Goal: Find contact information: Find contact information

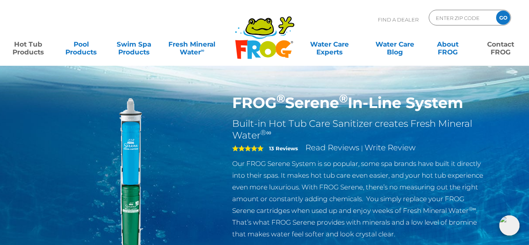
click at [503, 50] on link "Contact FROG" at bounding box center [500, 44] width 41 height 16
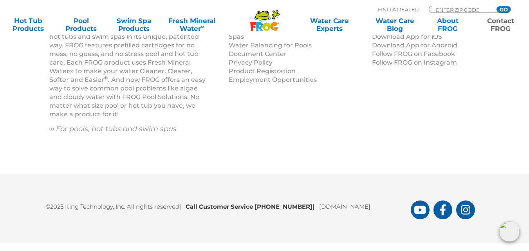
scroll to position [1266, 0]
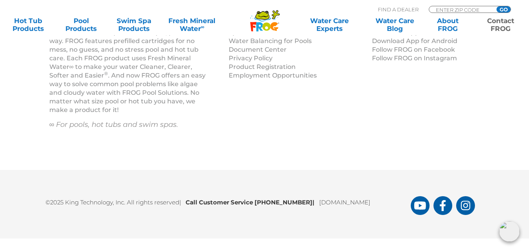
drag, startPoint x: 304, startPoint y: 203, endPoint x: 257, endPoint y: 202, distance: 46.6
click at [257, 202] on b "Call Customer Service 1-800-222-0169 |" at bounding box center [251, 201] width 133 height 7
copy b "1-800-222-0169"
click at [444, 210] on icon "FROG Products Facebook Page" at bounding box center [442, 205] width 7 height 11
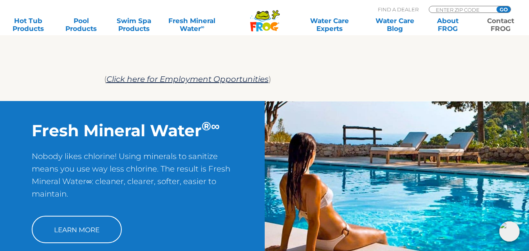
scroll to position [600, 0]
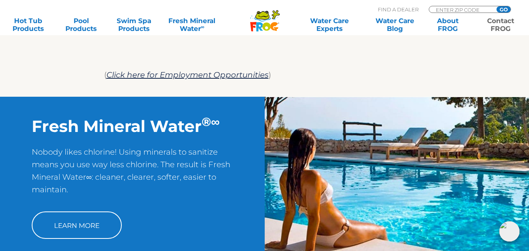
scroll to position [639, 0]
